Goal: Transaction & Acquisition: Purchase product/service

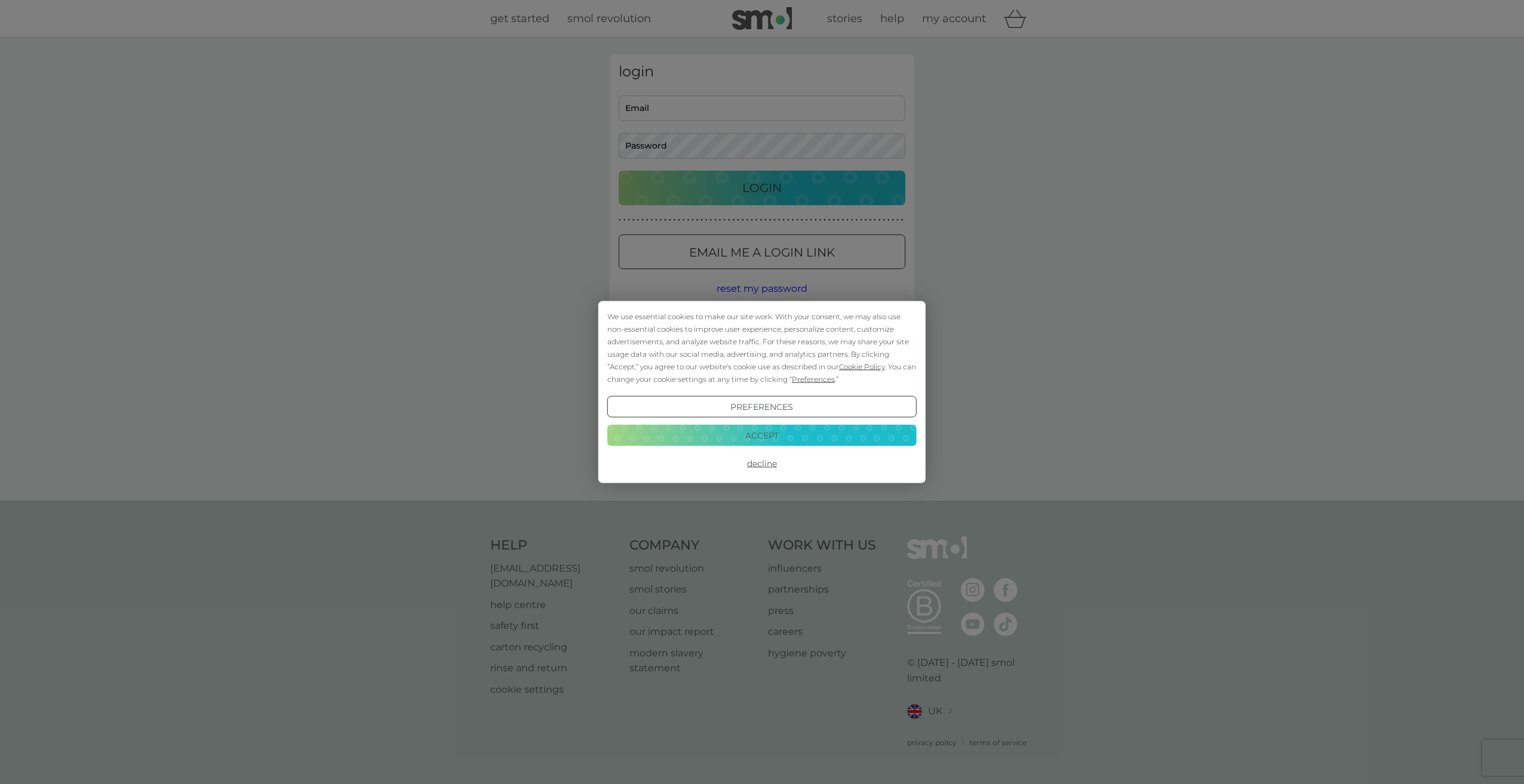
type input "[PERSON_NAME][EMAIL_ADDRESS][PERSON_NAME][DOMAIN_NAME]"
click at [788, 439] on button "Accept" at bounding box center [762, 435] width 309 height 22
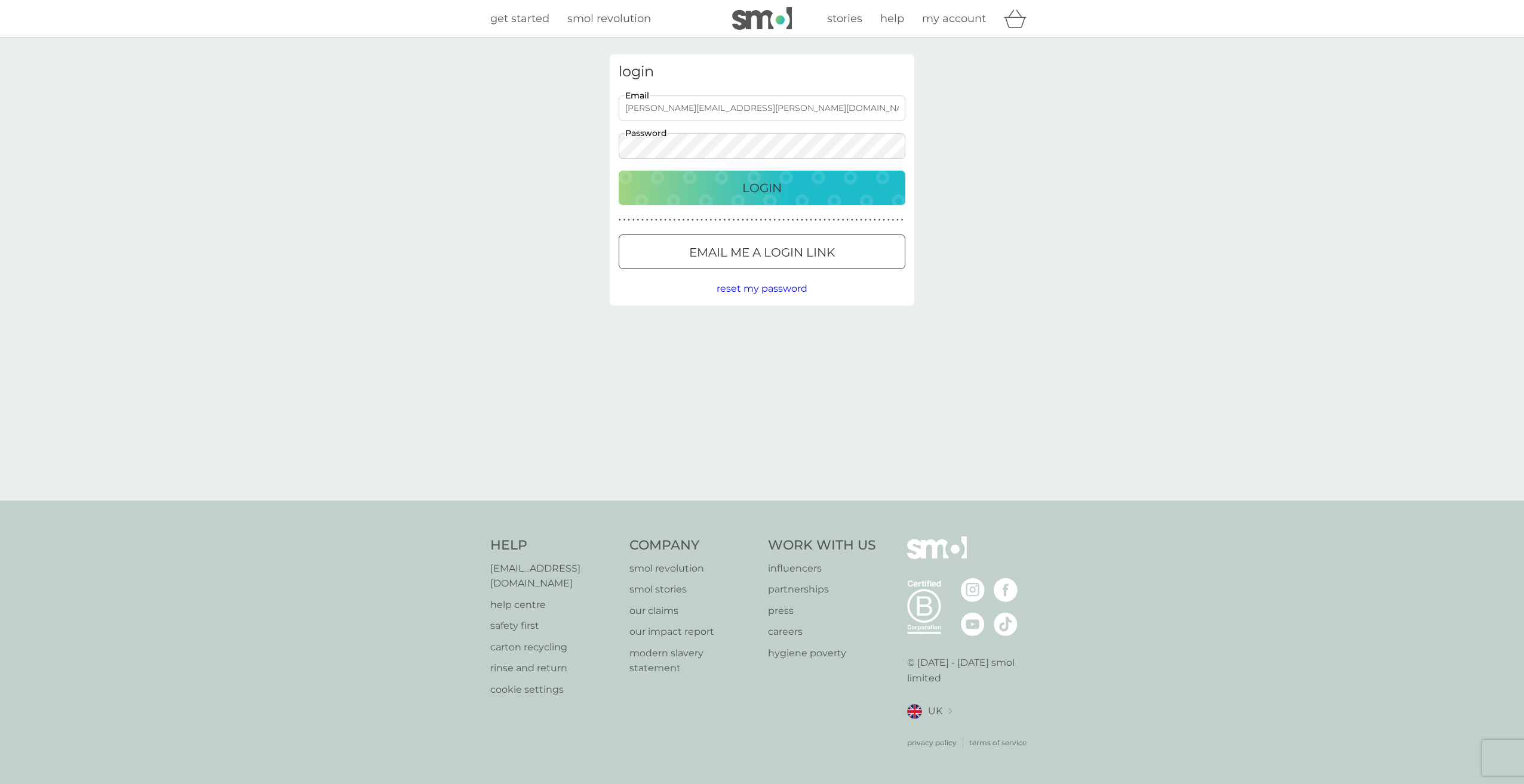
click at [730, 193] on div "Login" at bounding box center [762, 188] width 263 height 19
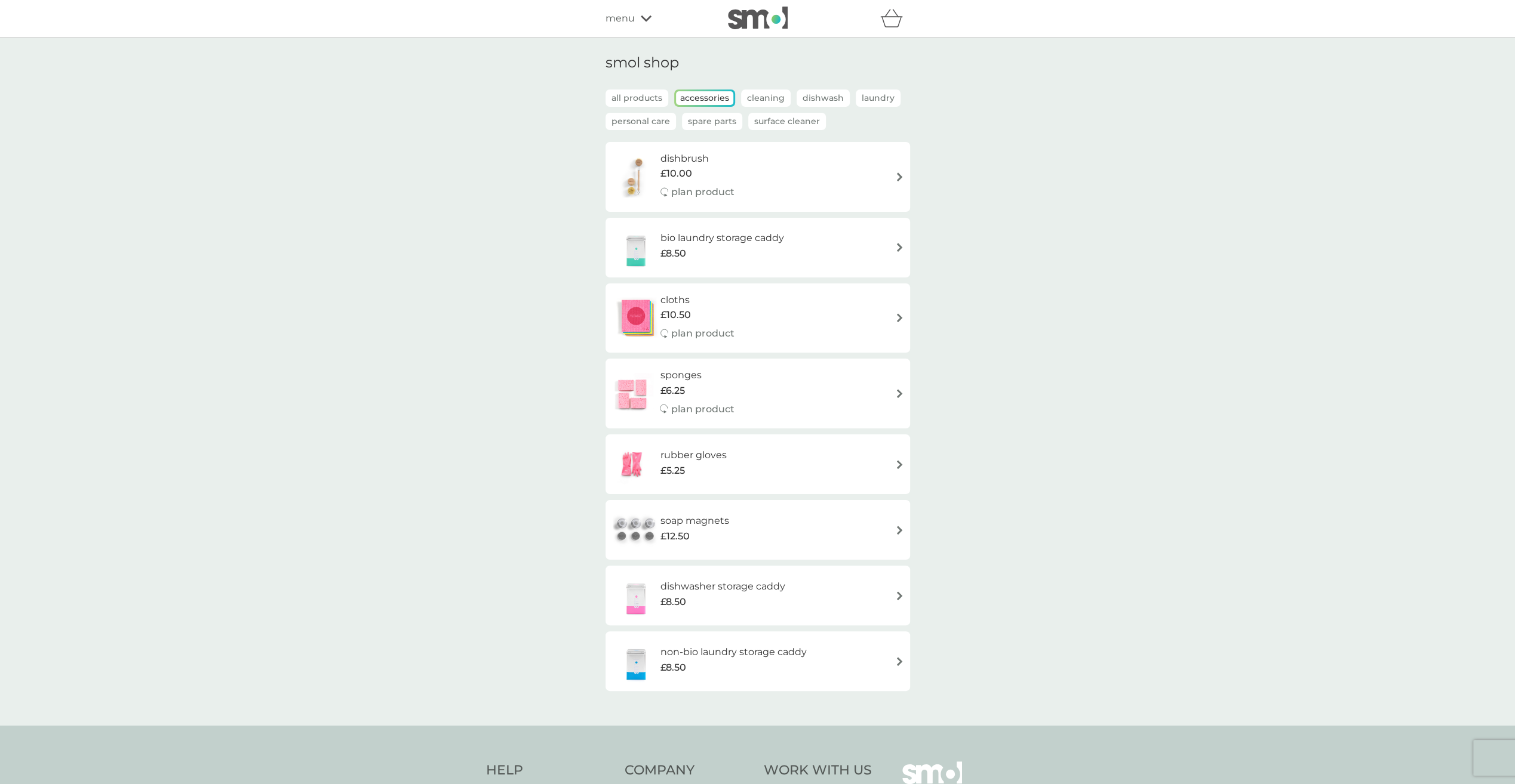
click at [683, 521] on h6 "soap magnets" at bounding box center [694, 521] width 69 height 16
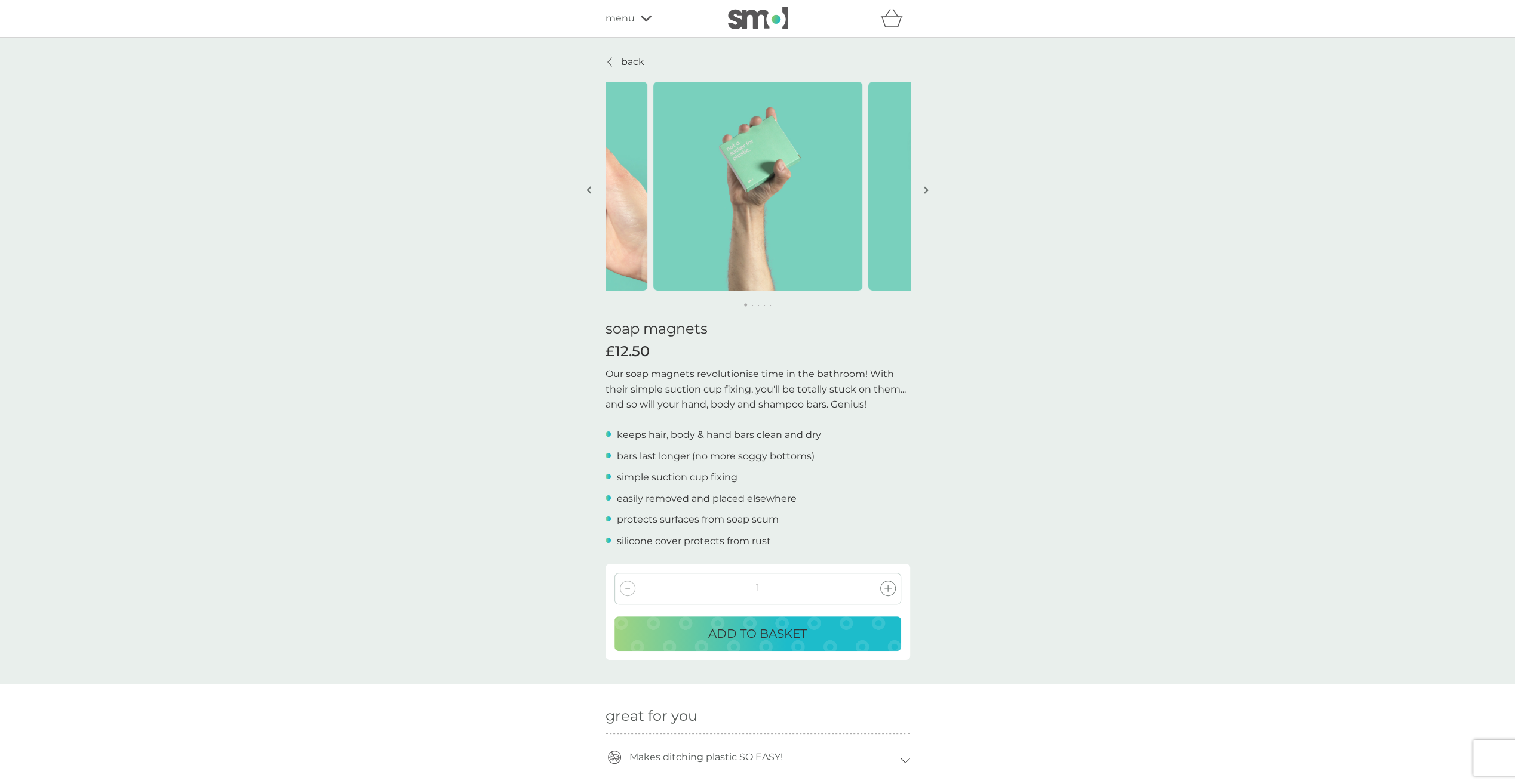
click at [625, 60] on p "back" at bounding box center [632, 62] width 24 height 16
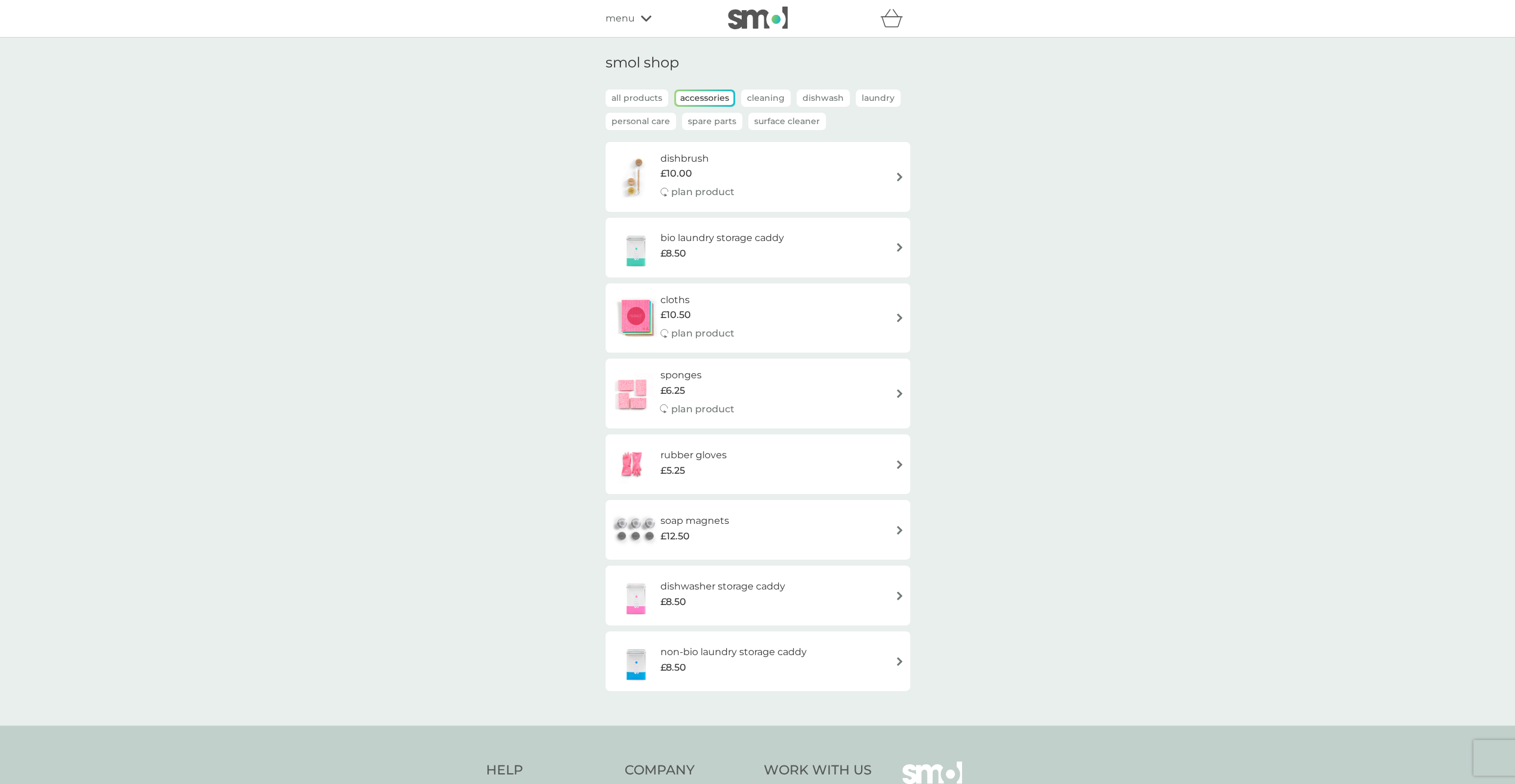
click at [650, 98] on p "all products" at bounding box center [637, 98] width 63 height 17
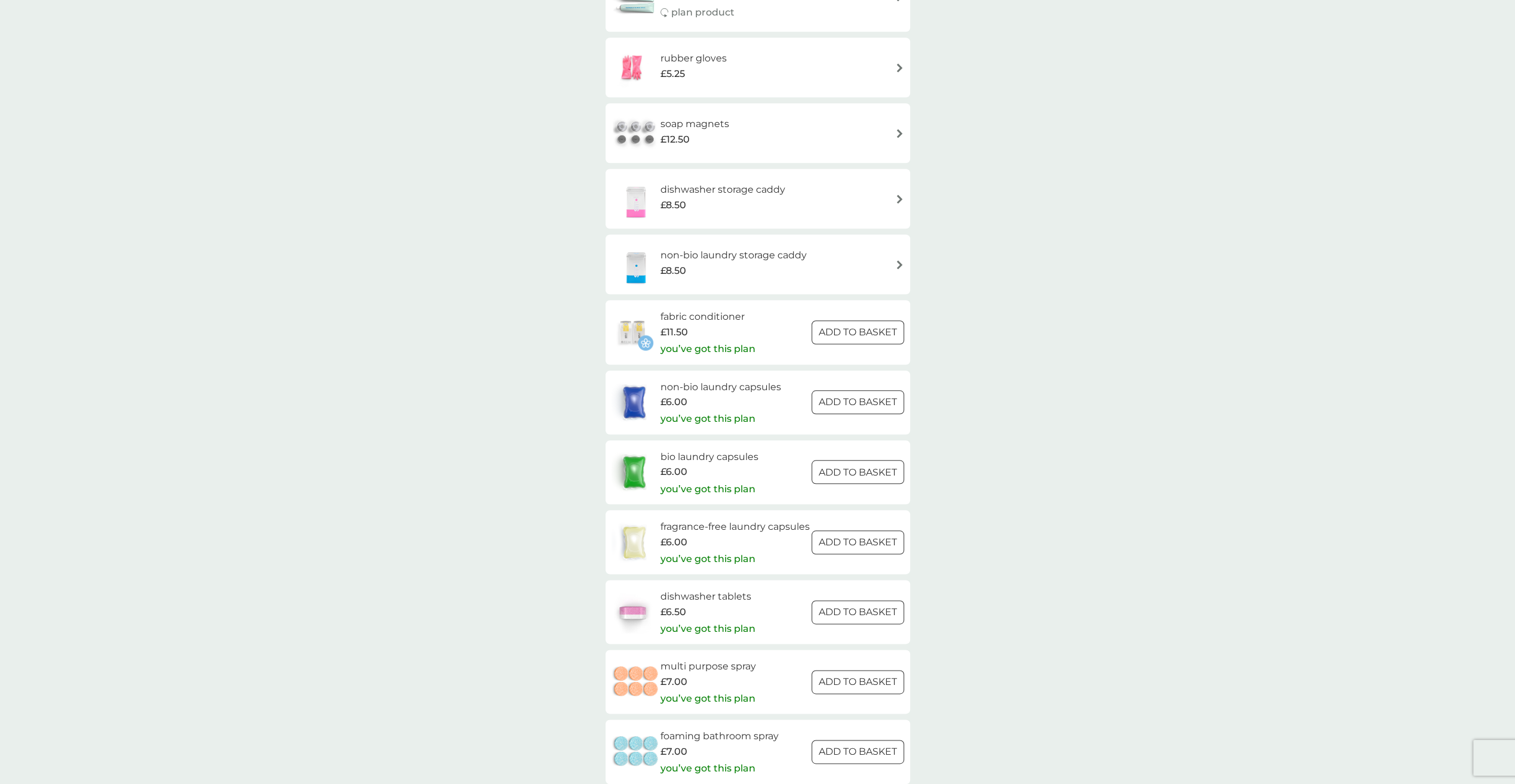
scroll to position [1134, 0]
click at [726, 635] on p "you’ve got this plan" at bounding box center [707, 627] width 95 height 16
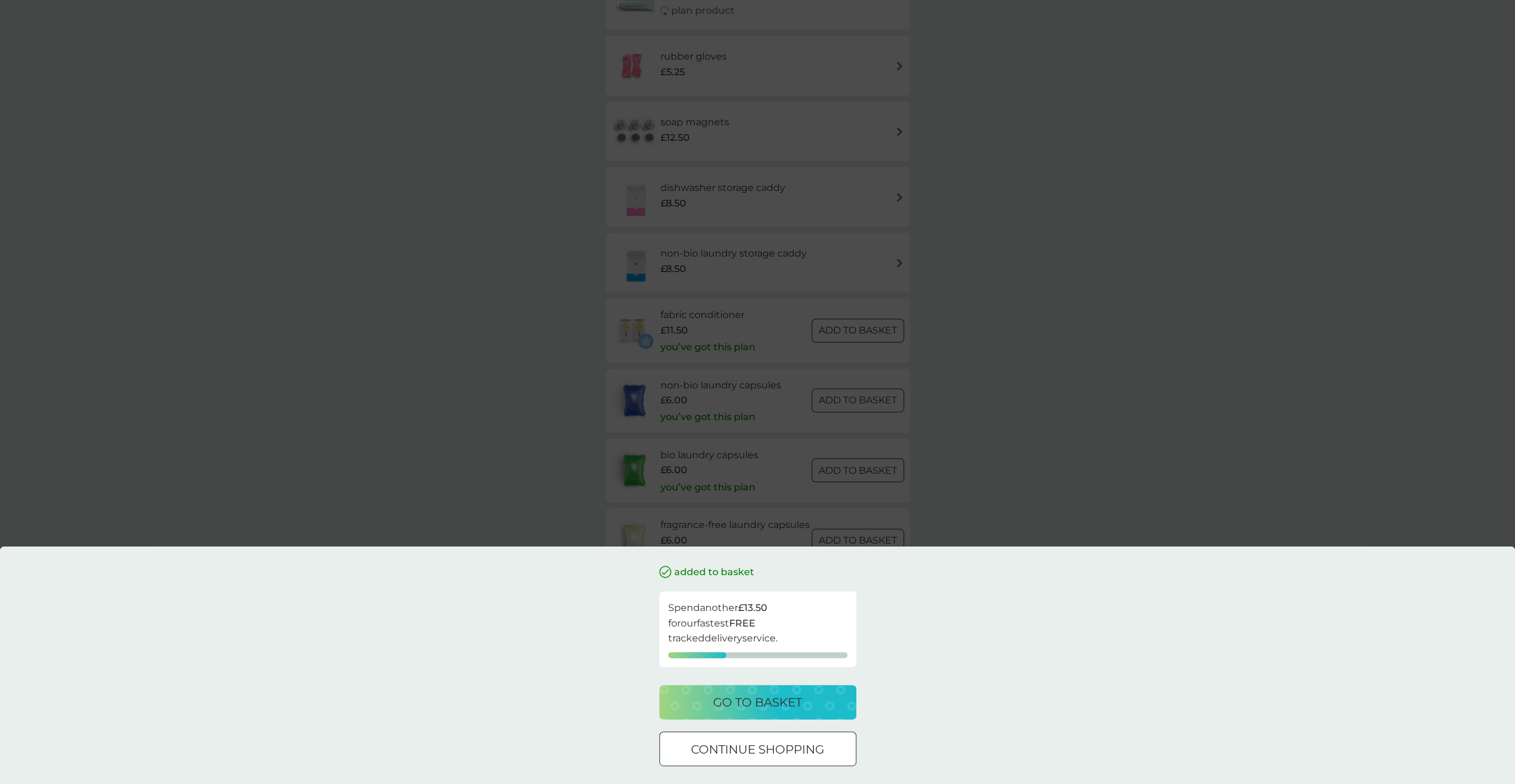
click at [735, 693] on p "go to basket" at bounding box center [757, 703] width 89 height 19
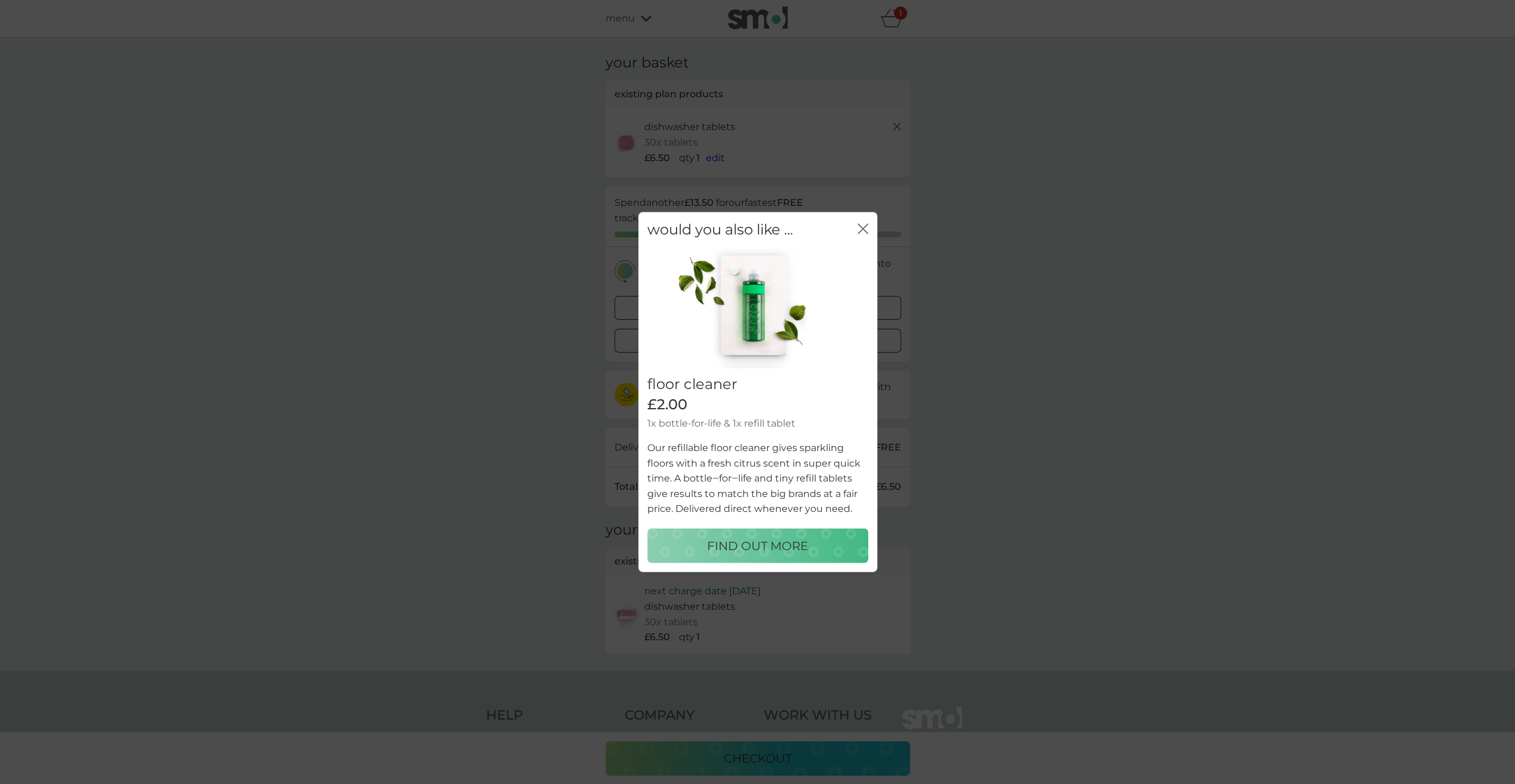
click at [861, 231] on icon "close" at bounding box center [860, 229] width 4 height 10
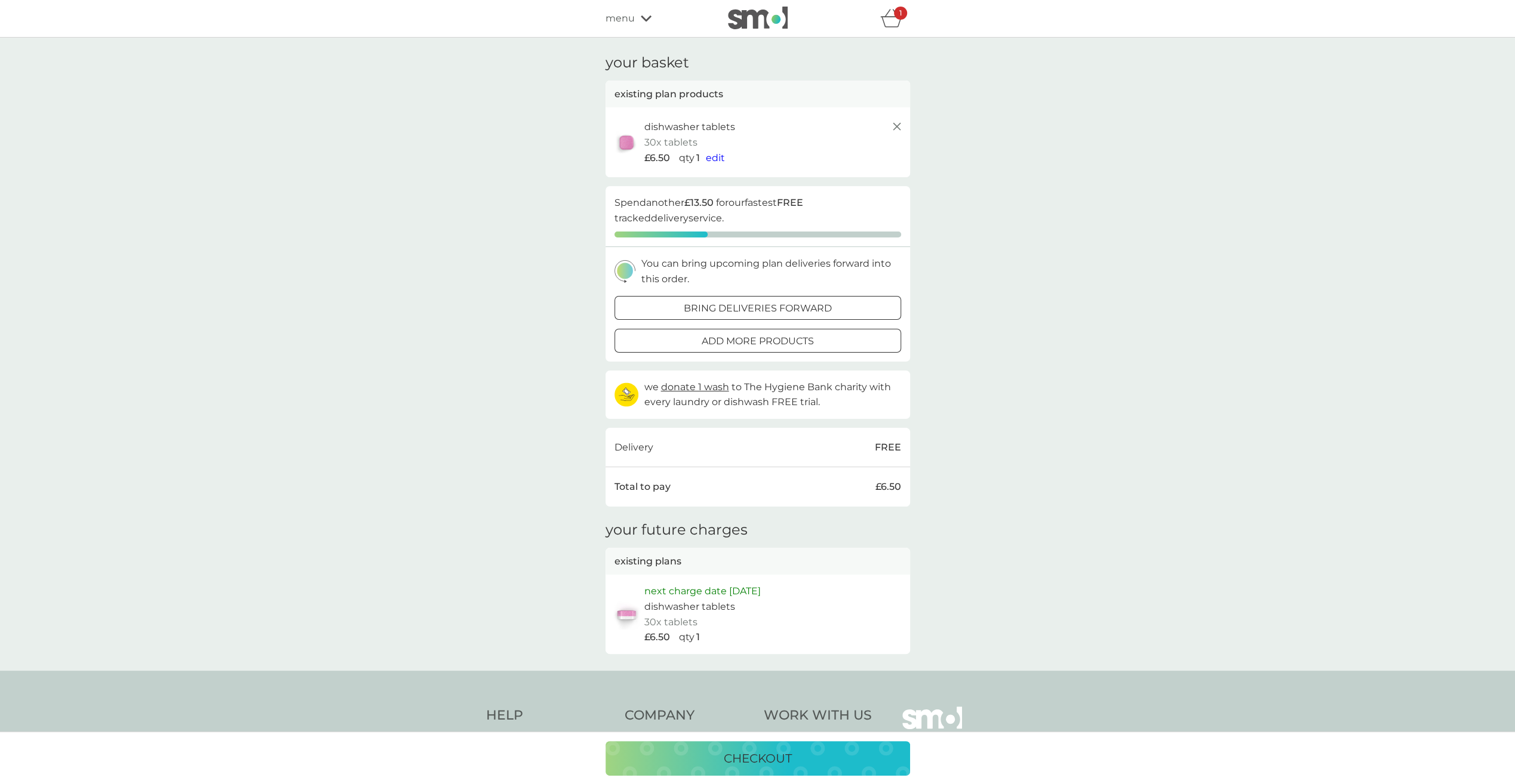
click at [755, 756] on p "checkout" at bounding box center [758, 759] width 68 height 19
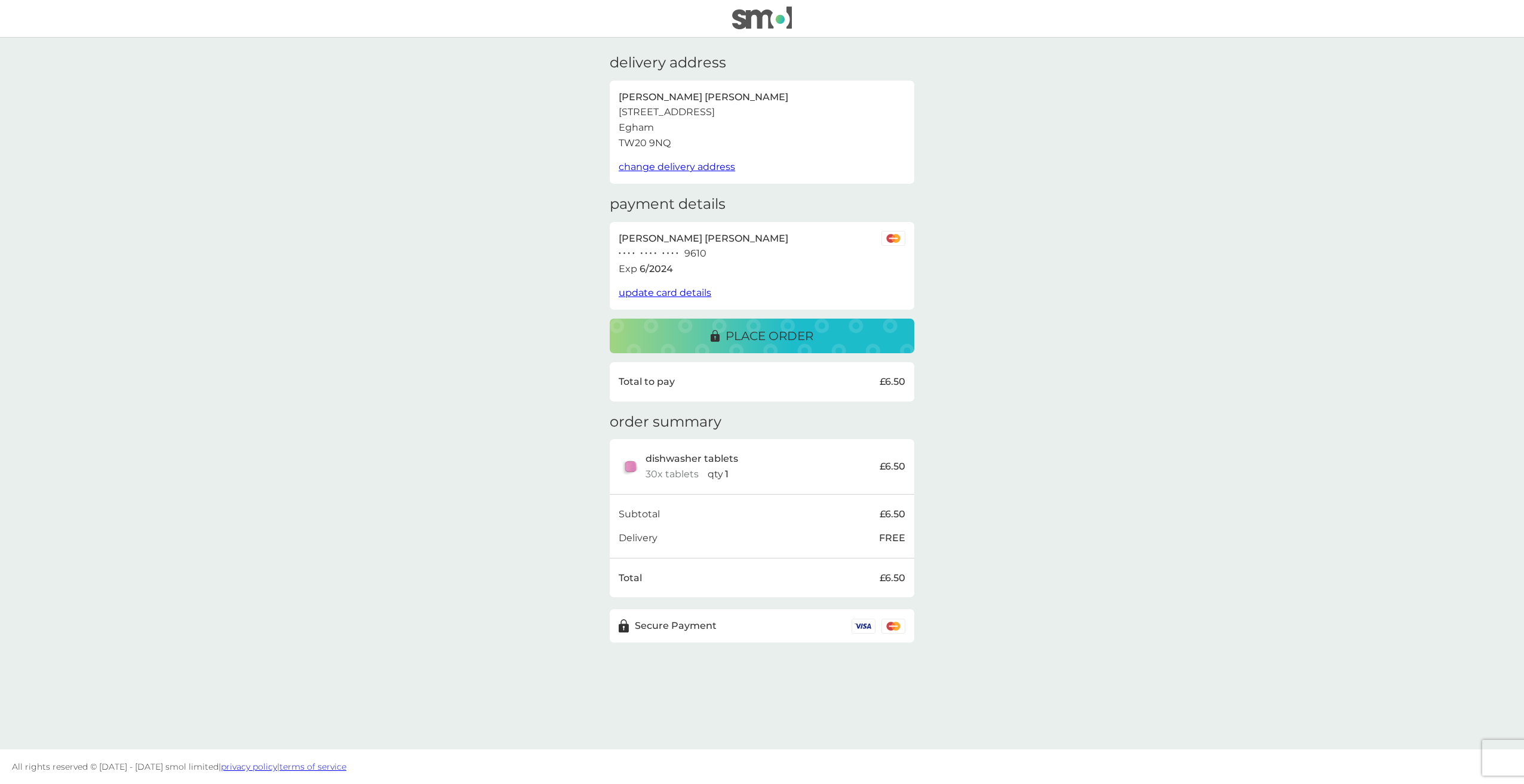
click at [813, 328] on p "place order" at bounding box center [769, 336] width 88 height 19
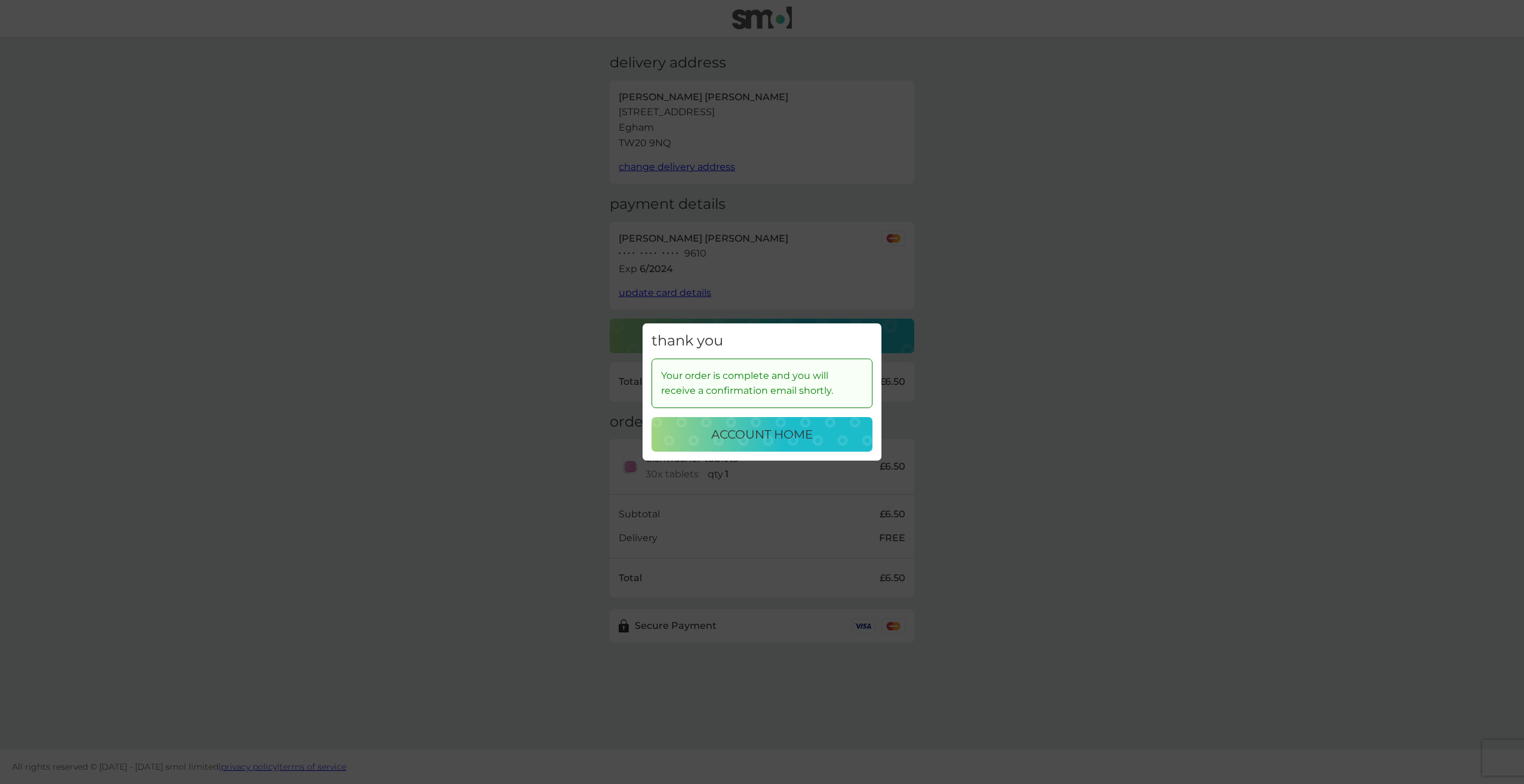
click at [701, 441] on div "account home" at bounding box center [762, 435] width 197 height 19
